Goal: Information Seeking & Learning: Learn about a topic

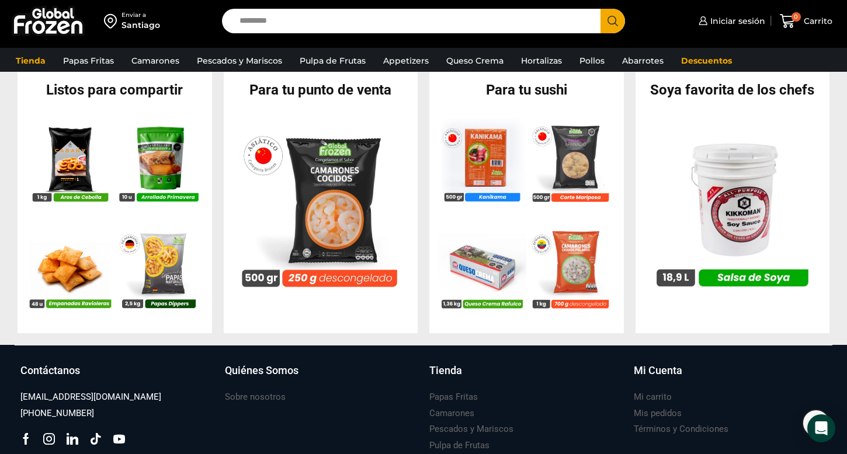
scroll to position [1265, 0]
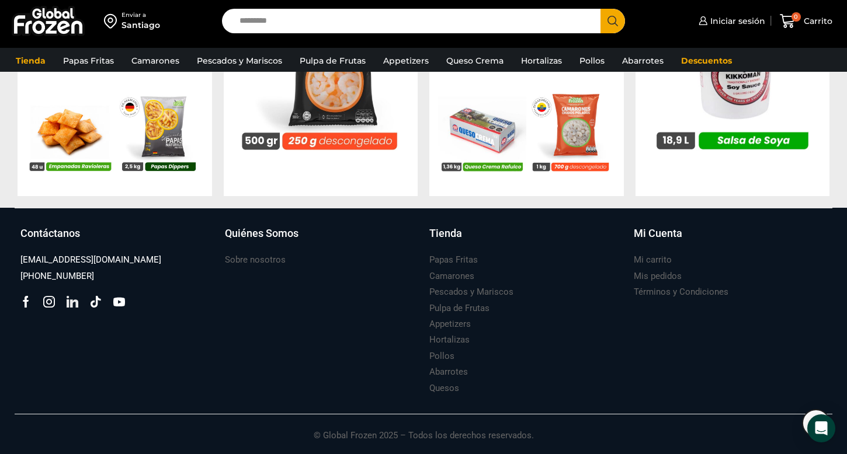
click at [76, 301] on icon at bounding box center [73, 302] width 12 height 12
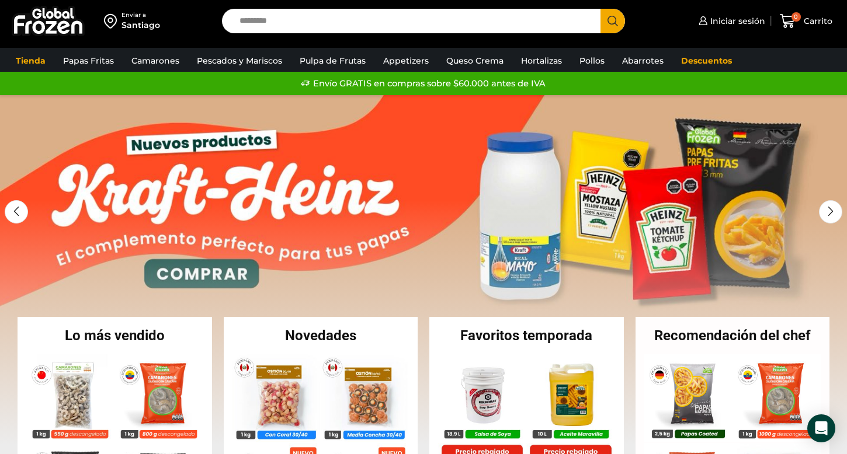
click at [375, 82] on div "Envío GRATIS en compras sobre $60.000 antes de IVA Envío GRATIS en compras sobr…" at bounding box center [423, 84] width 843 height 18
click at [407, 82] on div "Envío GRATIS en compras sobre $60.000 antes de IVA Envío GRATIS en compras sobr…" at bounding box center [423, 84] width 843 height 18
click at [832, 213] on div "Next slide" at bounding box center [831, 211] width 23 height 23
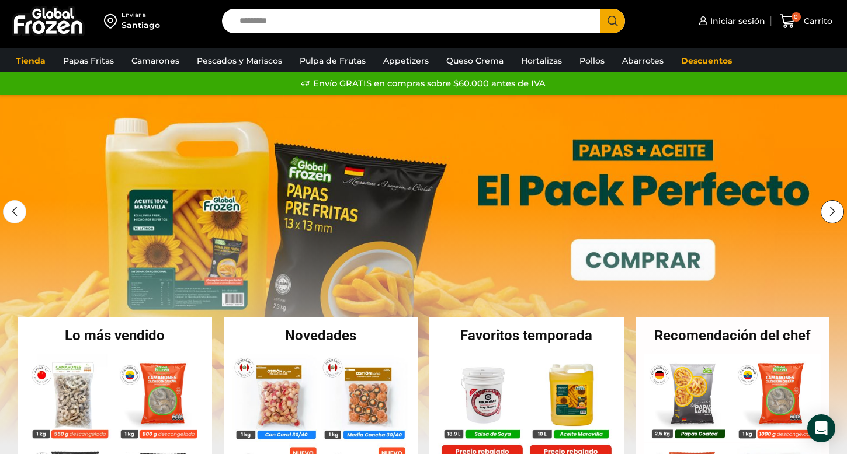
click at [832, 213] on div "Next slide" at bounding box center [831, 211] width 23 height 23
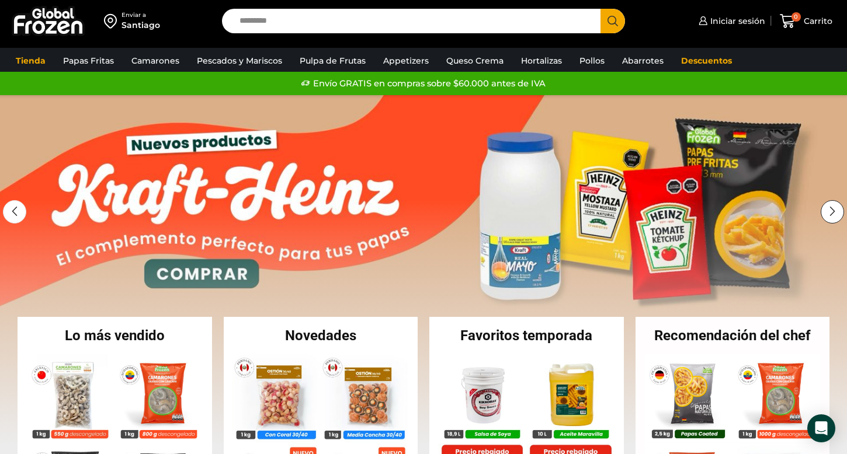
click at [832, 213] on div "Next slide" at bounding box center [831, 211] width 23 height 23
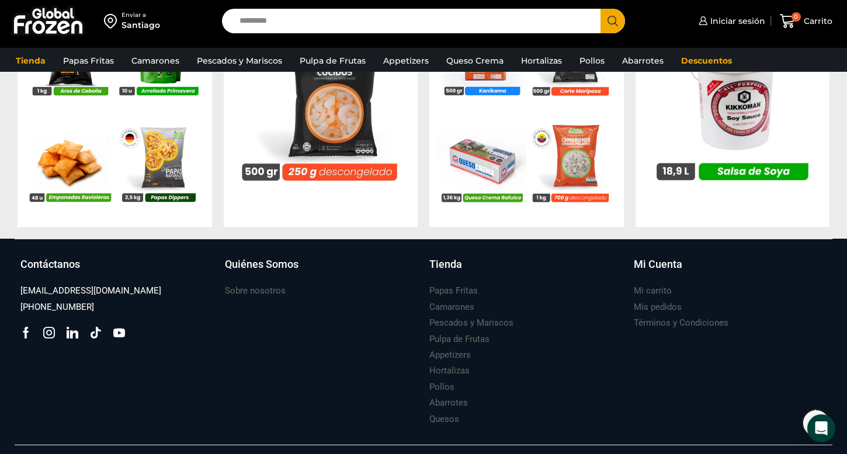
scroll to position [1265, 0]
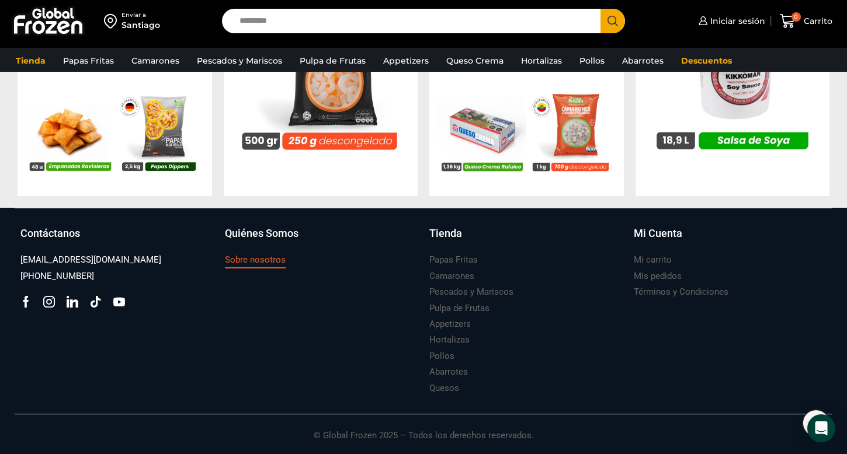
click at [257, 261] on h3 "Sobre nosotros" at bounding box center [255, 260] width 61 height 12
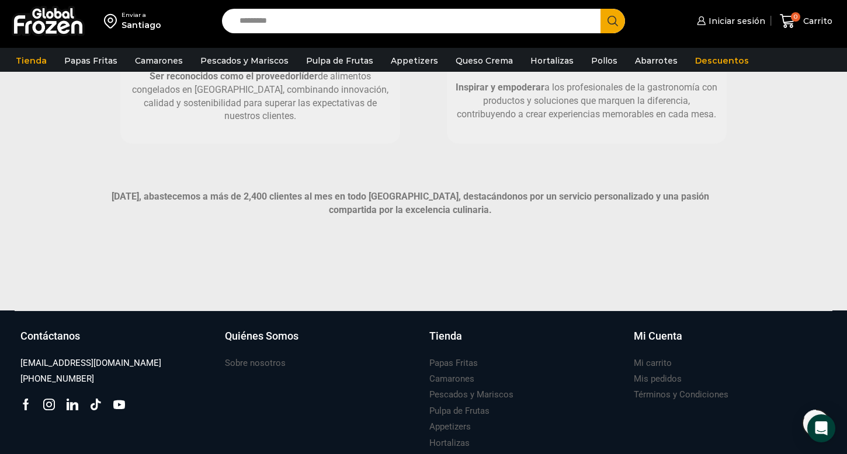
scroll to position [859, 0]
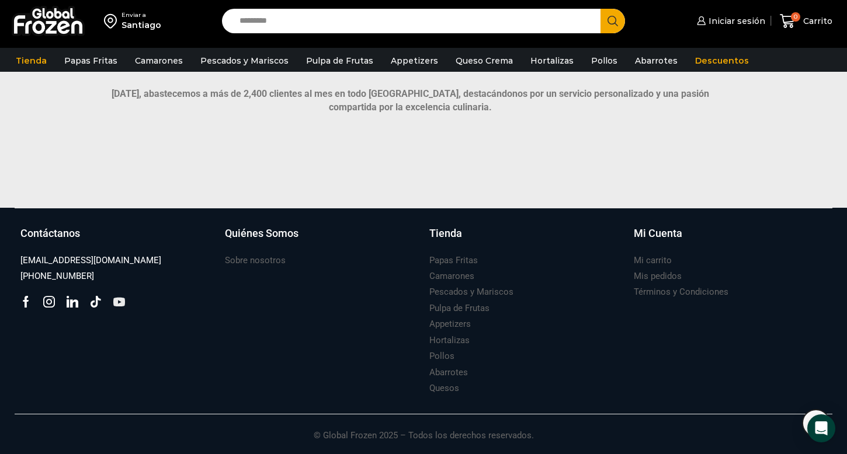
click at [118, 303] on icon at bounding box center [119, 302] width 12 height 12
